Goal: Task Accomplishment & Management: Use online tool/utility

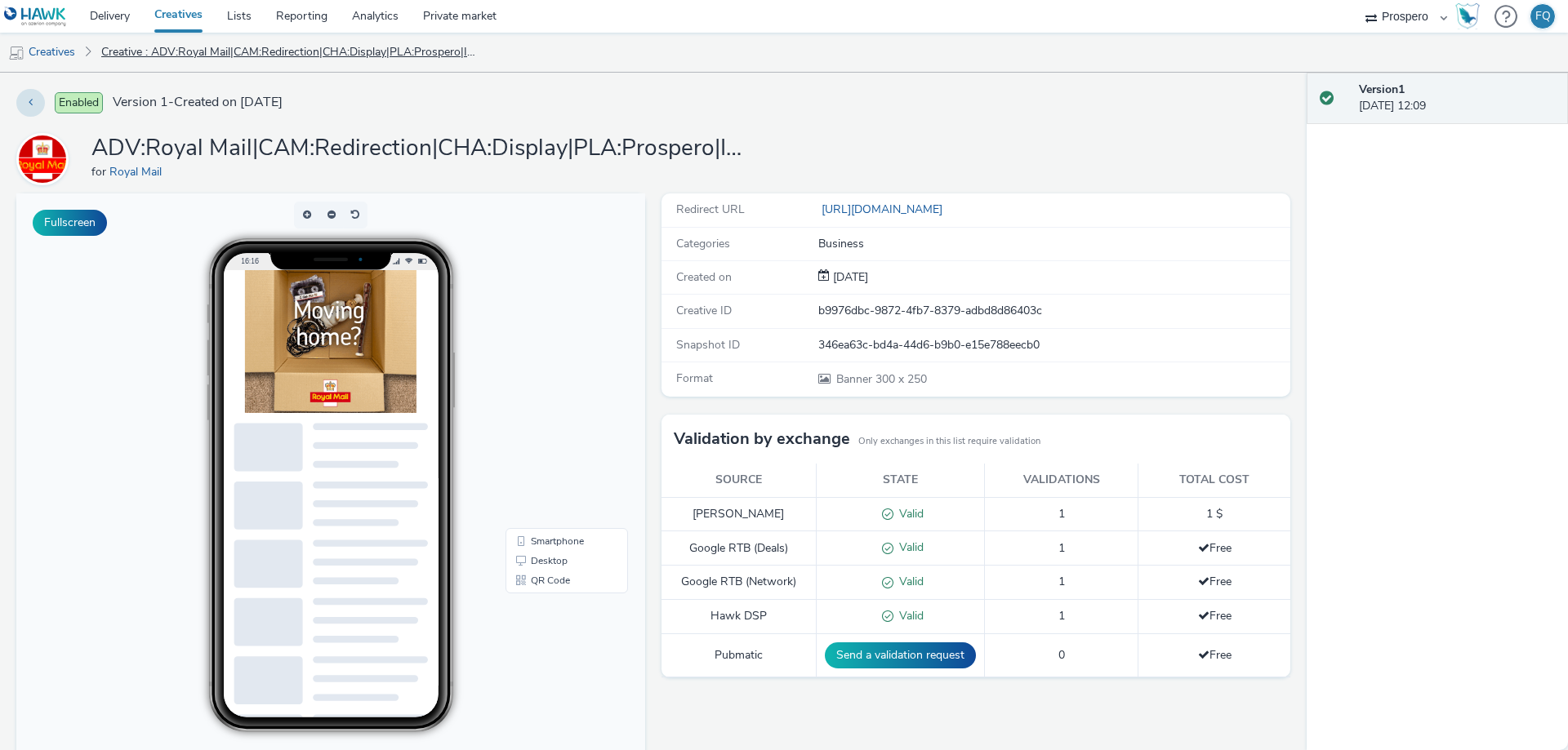
click at [171, 46] on link "Creative : ADV:Royal Mail|CAM:Redirection|CHA:Display|PLA:Prospero|INV:Mobsta|T…" at bounding box center [289, 51] width 392 height 39
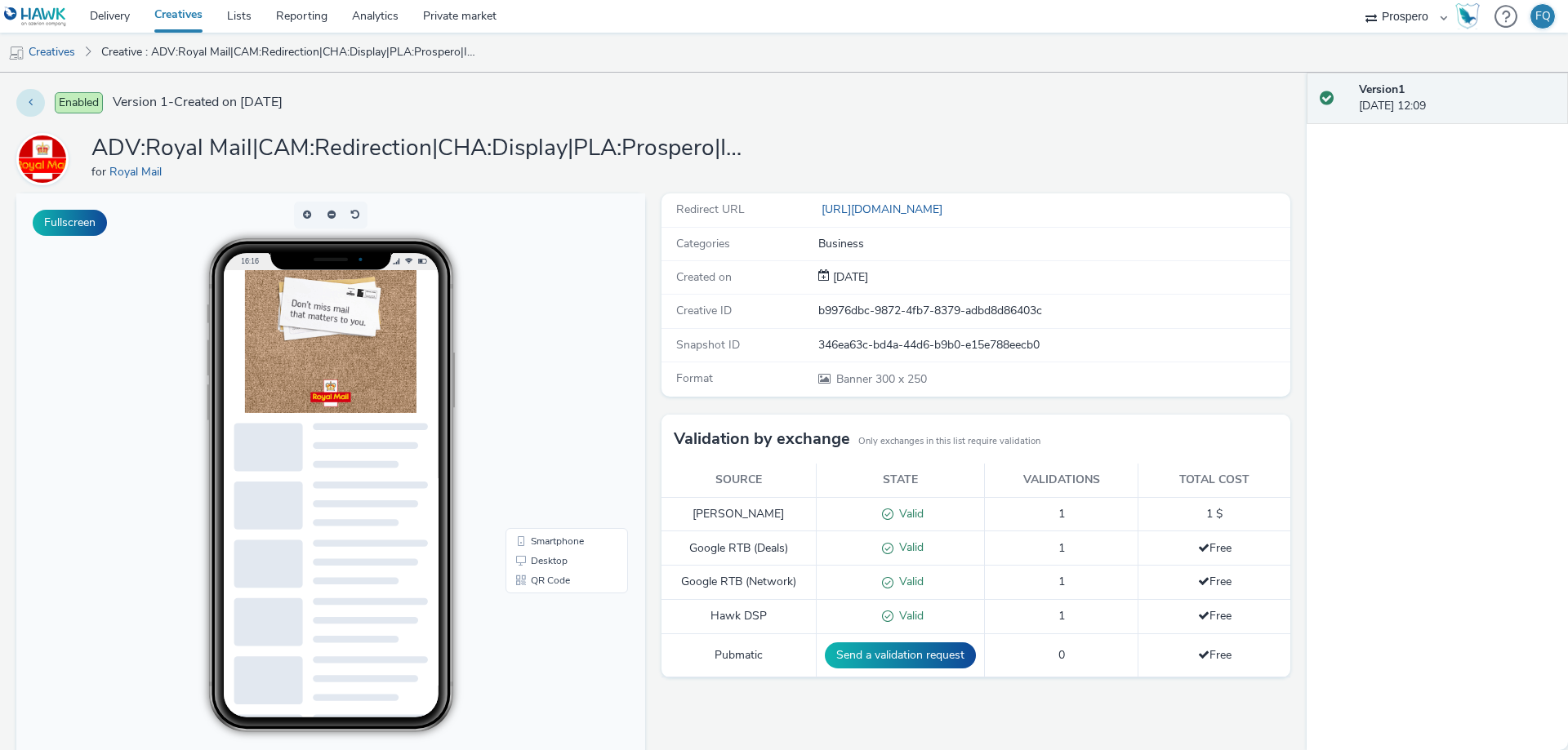
click at [28, 106] on icon at bounding box center [30, 102] width 4 height 12
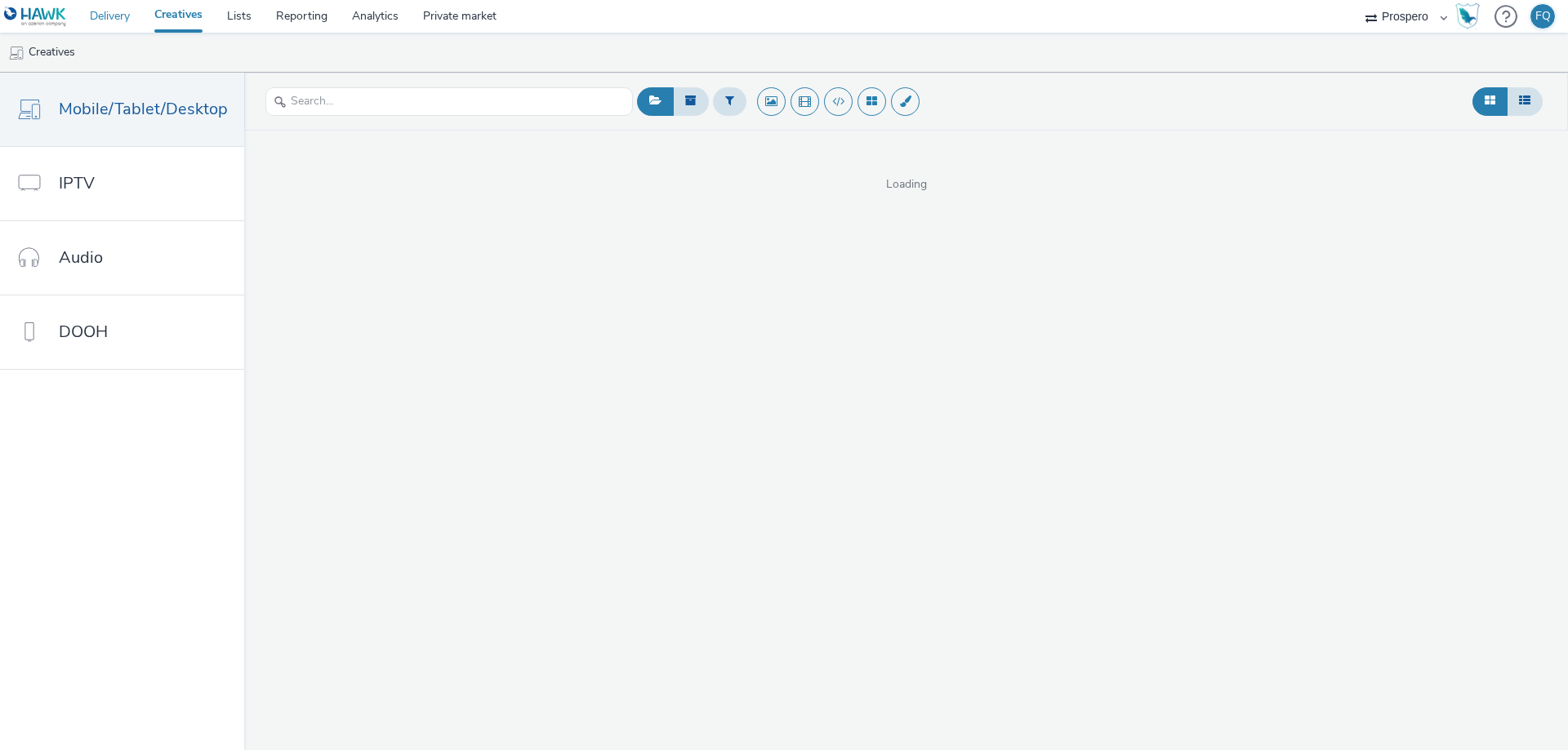
click at [120, 22] on link "Delivery" at bounding box center [110, 16] width 65 height 32
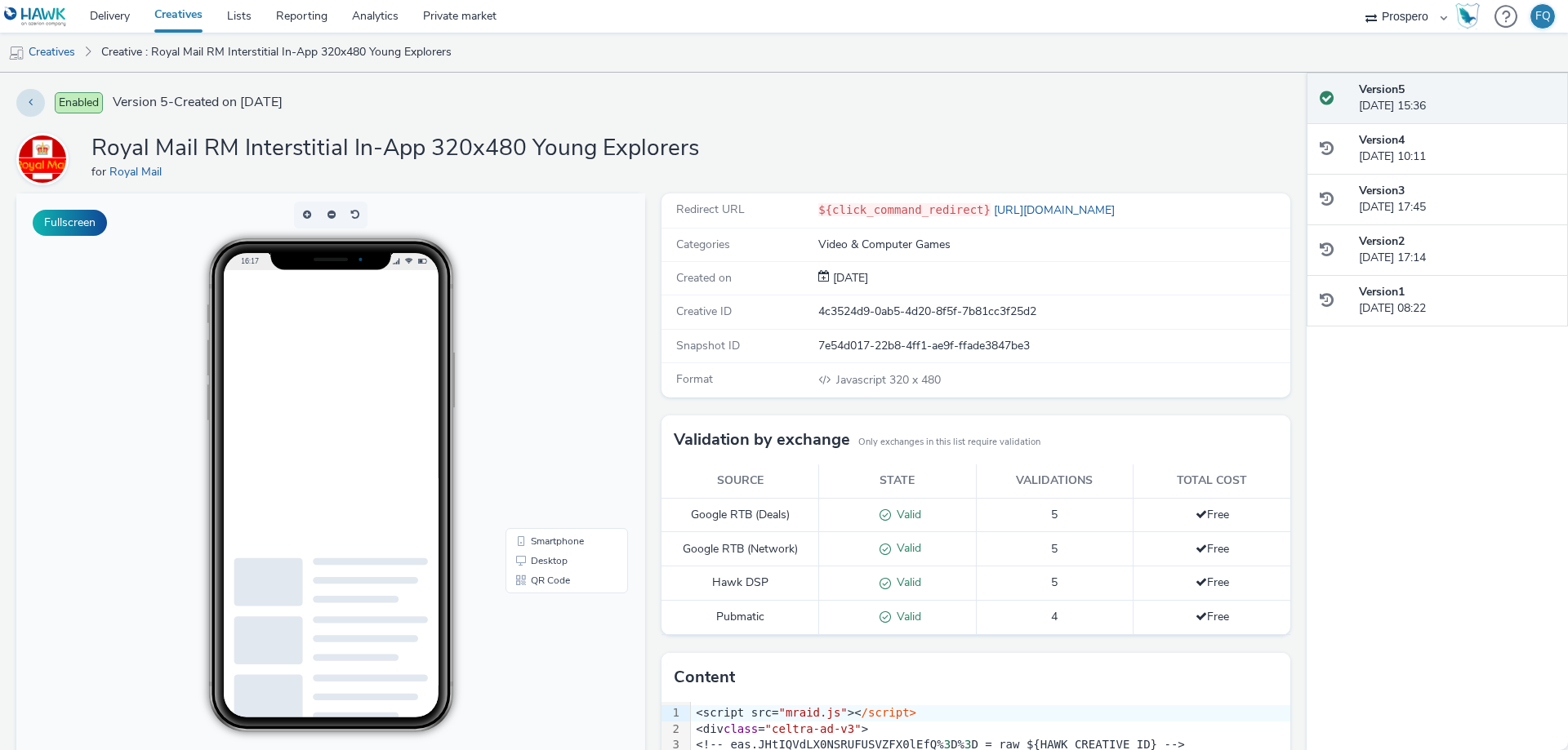
click at [487, 446] on div "16:17" at bounding box center [330, 485] width 336 height 494
click at [610, 312] on body "16:17 Smartphone Desktop QR Code" at bounding box center [331, 528] width 629 height 670
click at [1054, 95] on div "Enabled Version 5 - Created on [DATE]" at bounding box center [653, 102] width 1273 height 27
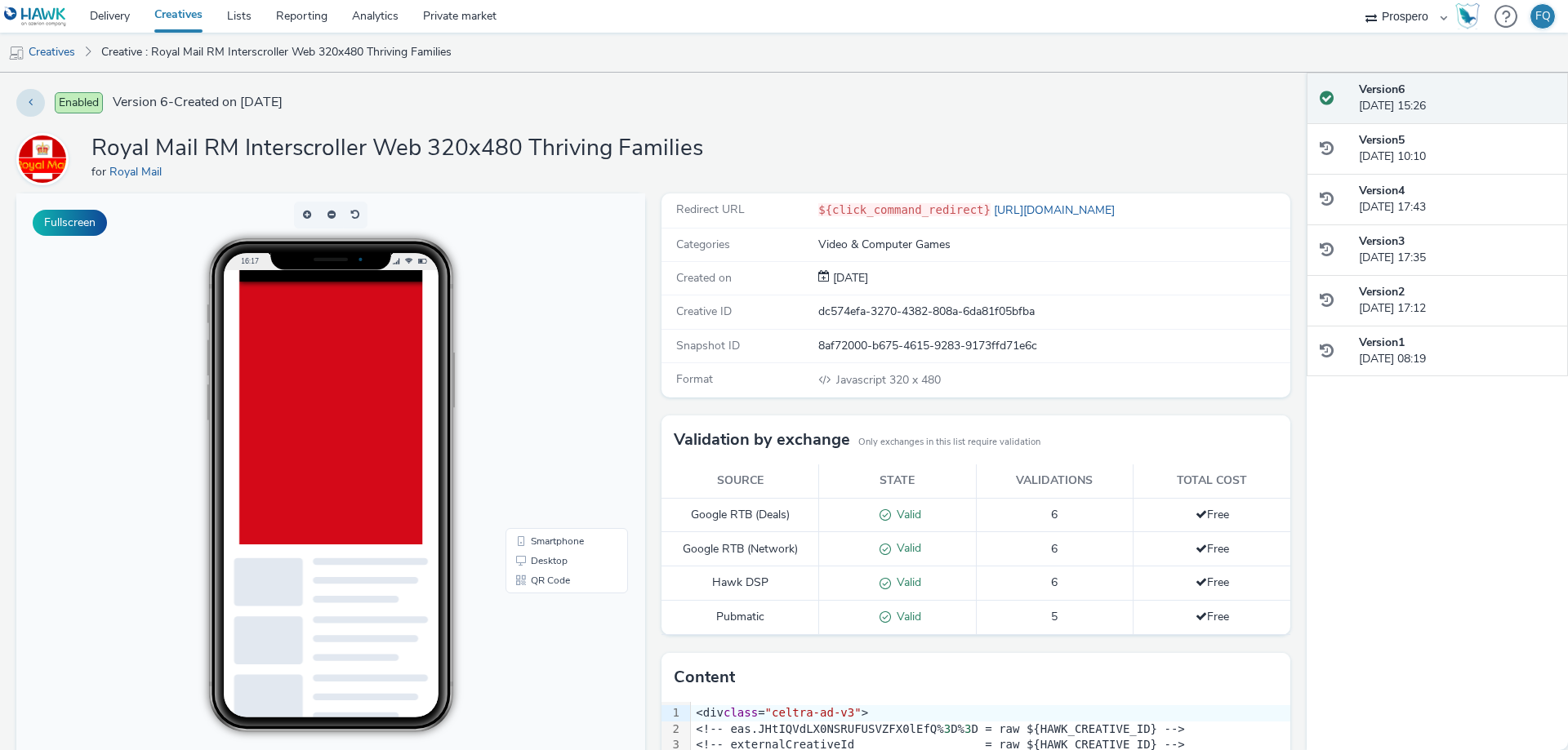
drag, startPoint x: 559, startPoint y: 348, endPoint x: 528, endPoint y: 377, distance: 42.4
click at [499, 377] on div "16:17" at bounding box center [330, 485] width 336 height 494
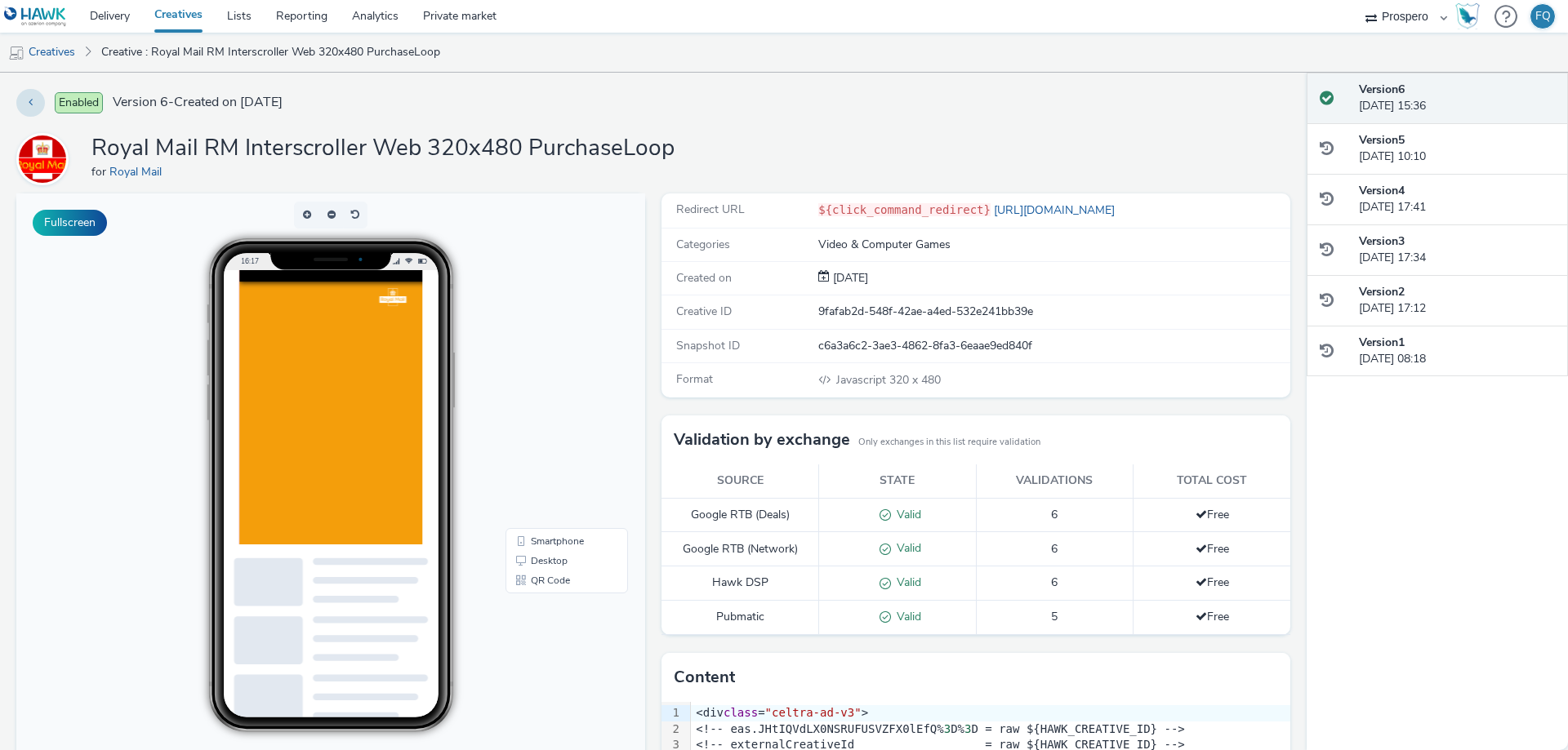
click at [380, 449] on div at bounding box center [1023, 645] width 1568 height 751
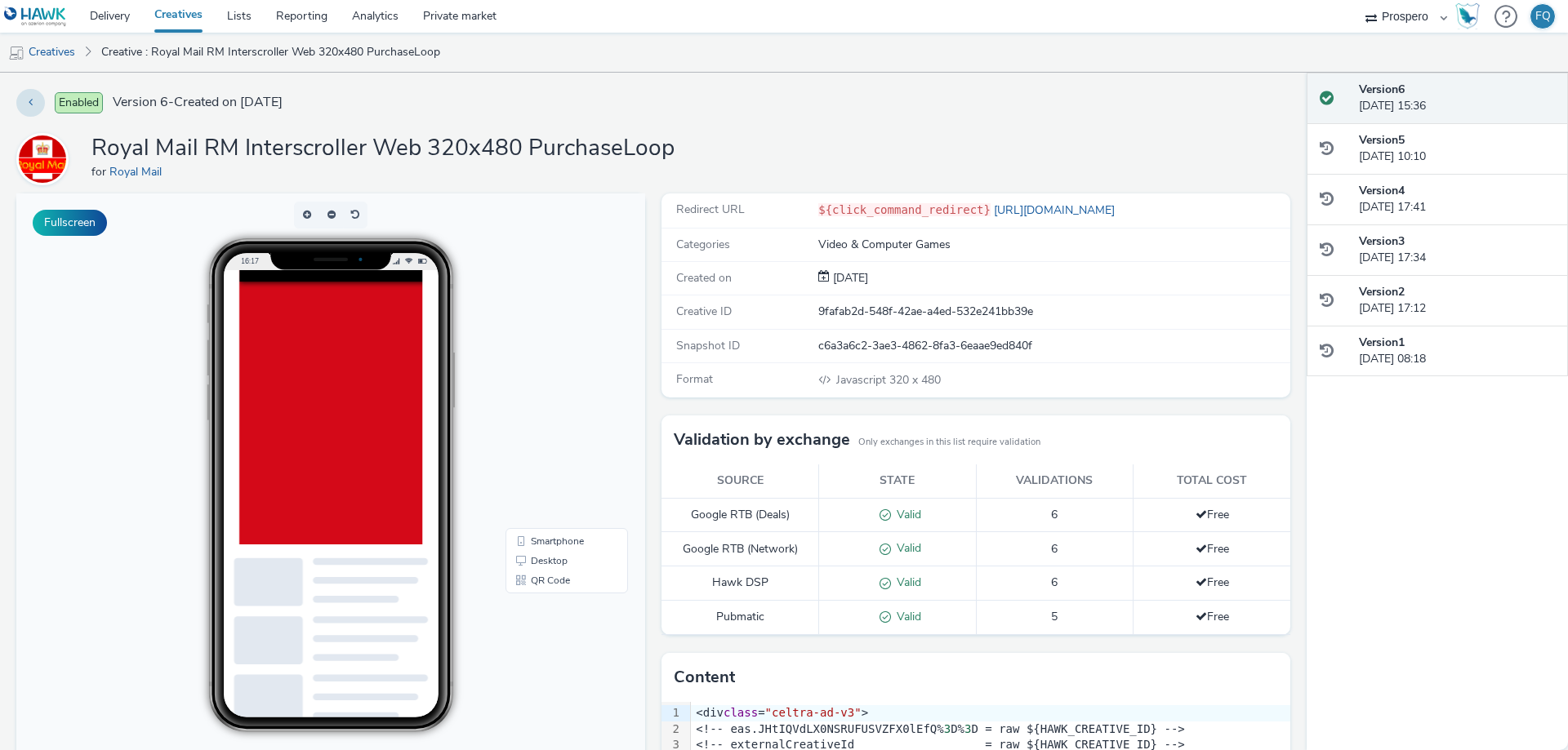
click at [1076, 117] on div "Enabled Version 6 - Created on 13 May 2025" at bounding box center [653, 102] width 1273 height 27
click at [1551, 99] on div "Version 6 11 July 2025, 15:36" at bounding box center [1457, 98] width 196 height 33
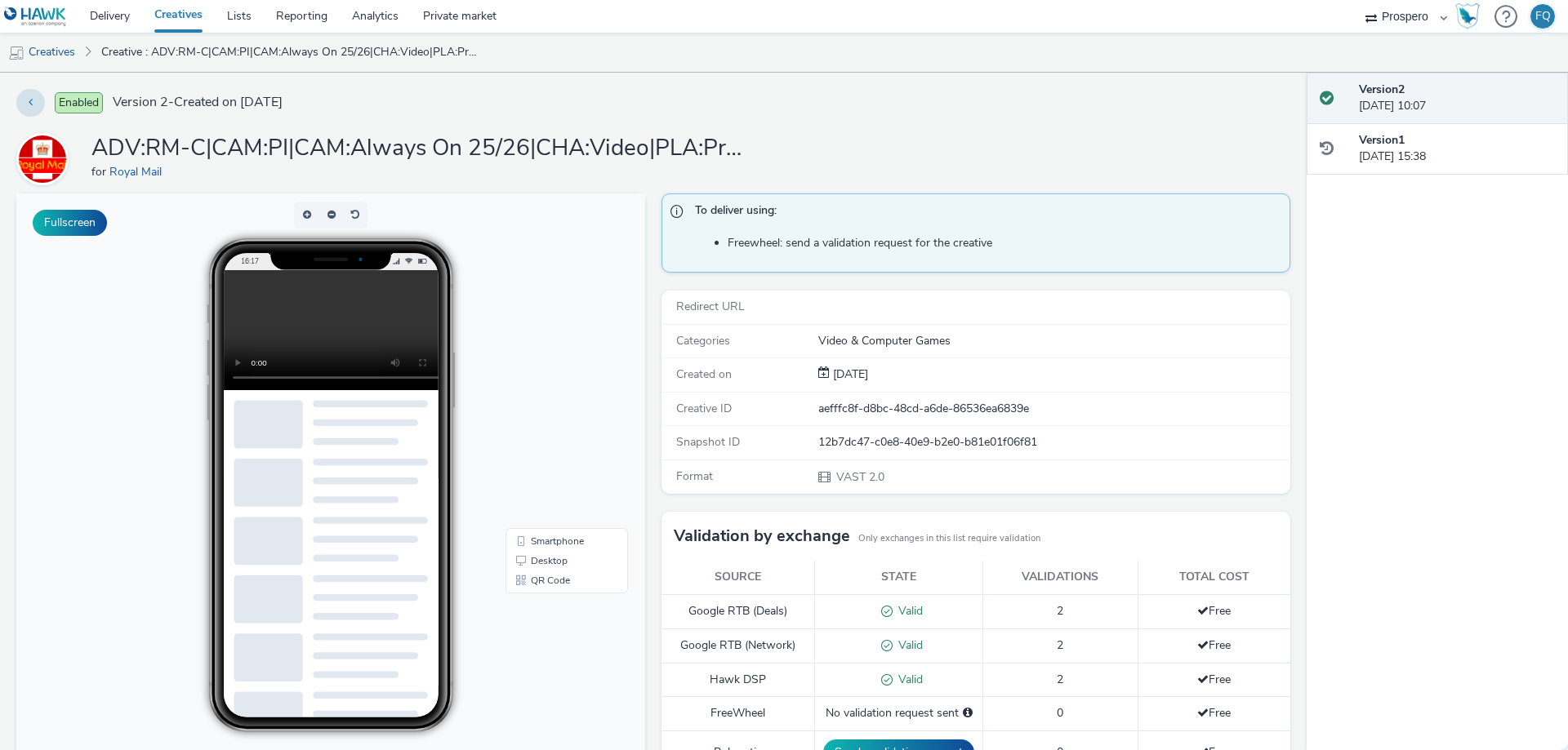
scroll to position [314, 0]
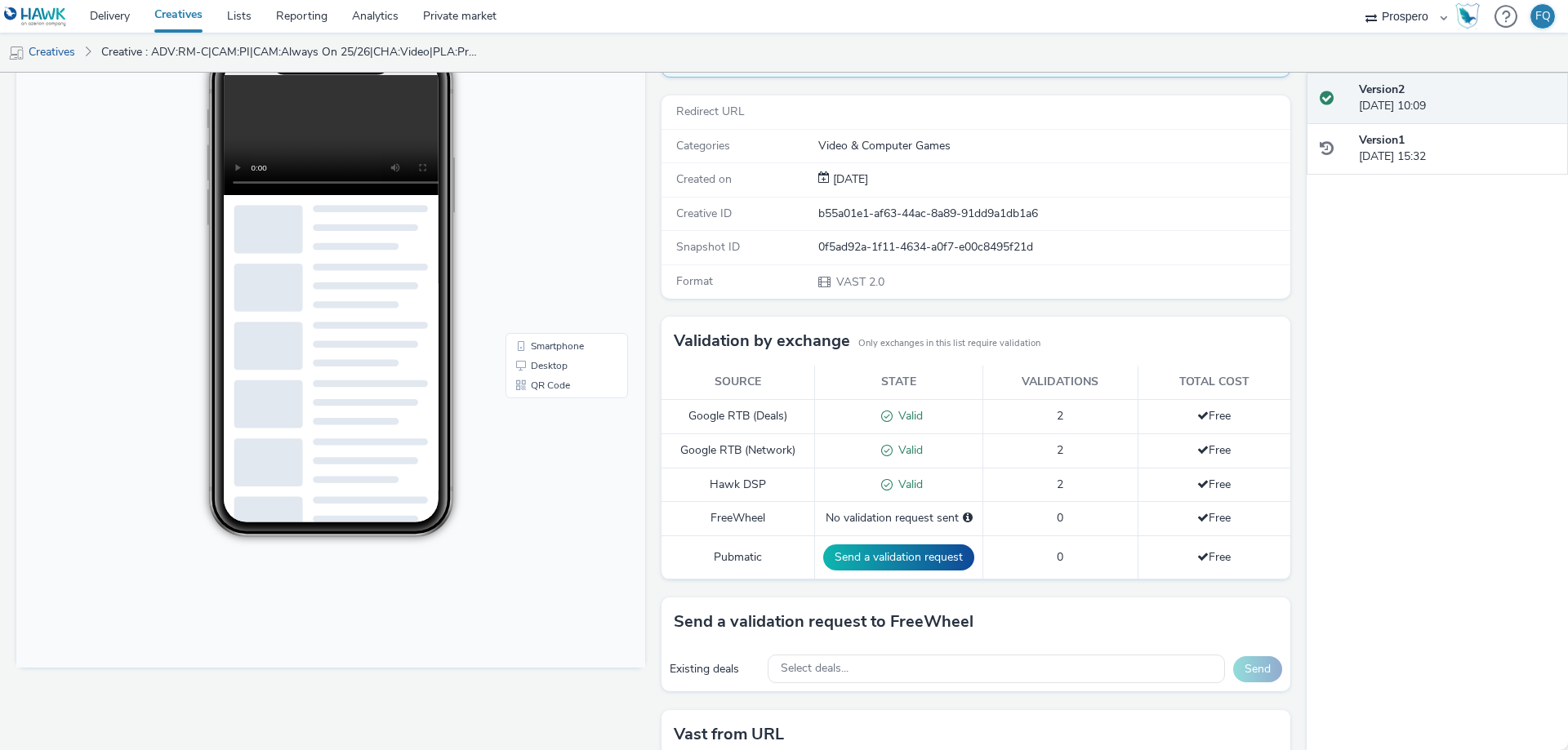
scroll to position [314, 0]
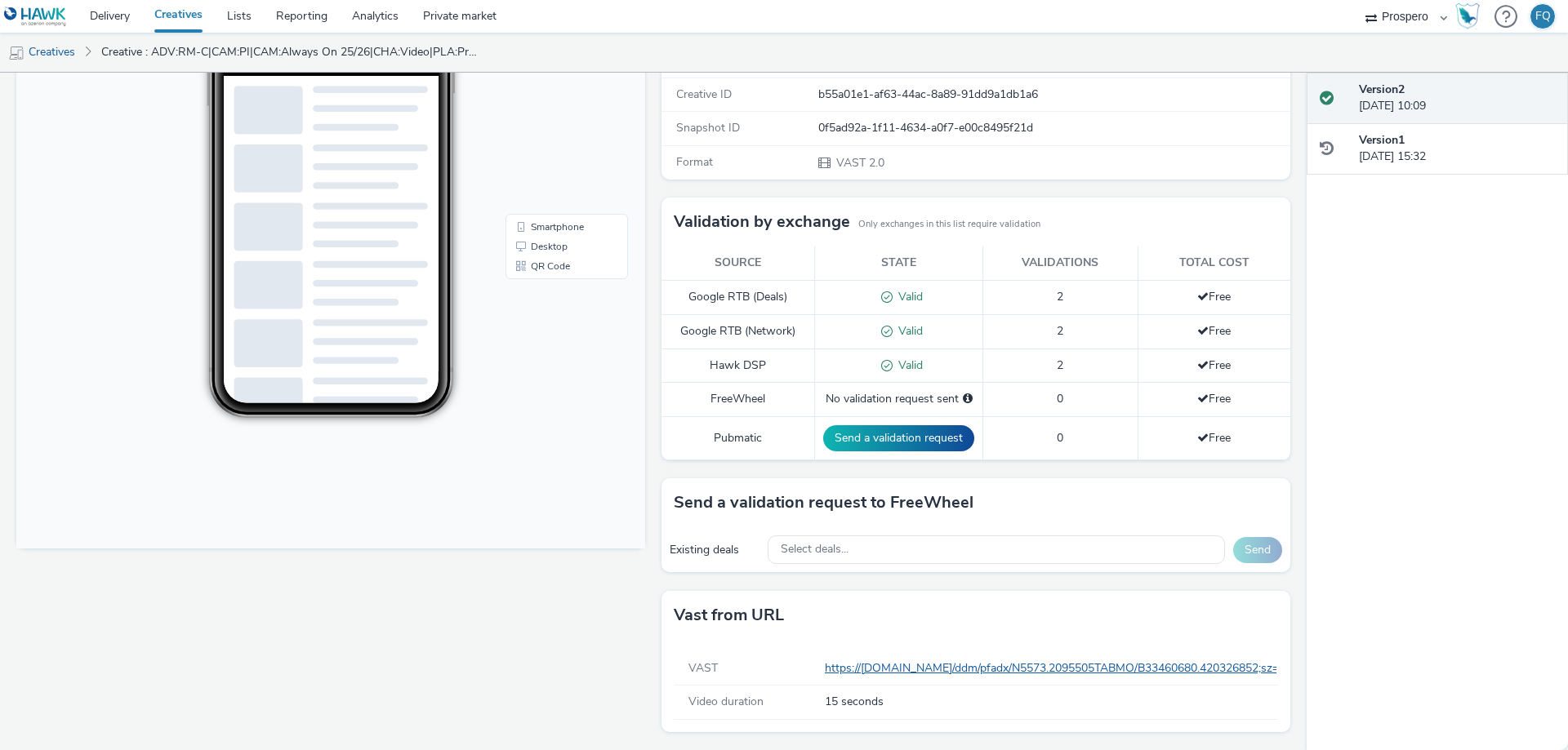
drag, startPoint x: 952, startPoint y: 667, endPoint x: 917, endPoint y: 665, distance: 35.1
